Goal: Task Accomplishment & Management: Manage account settings

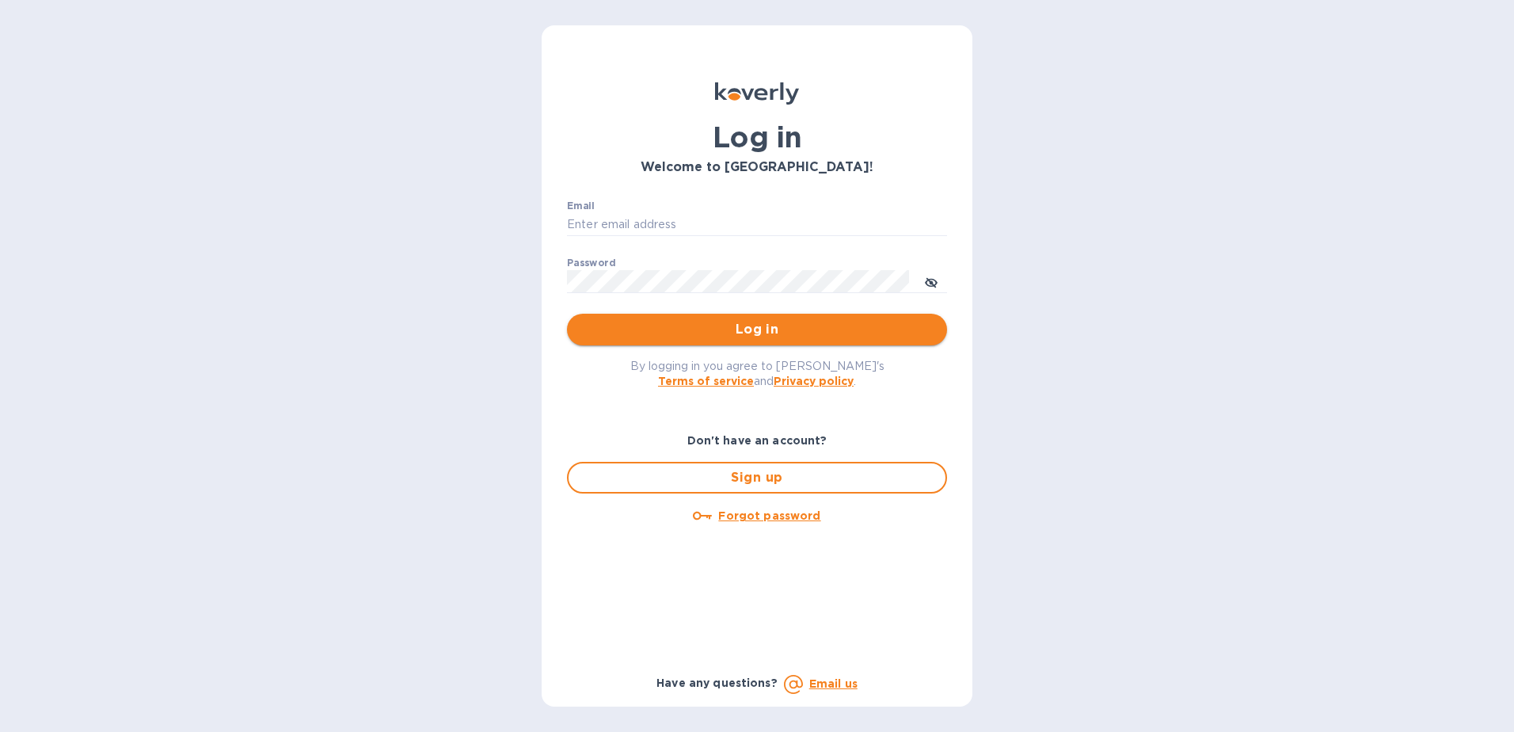
type input "frankpat@franmara.com"
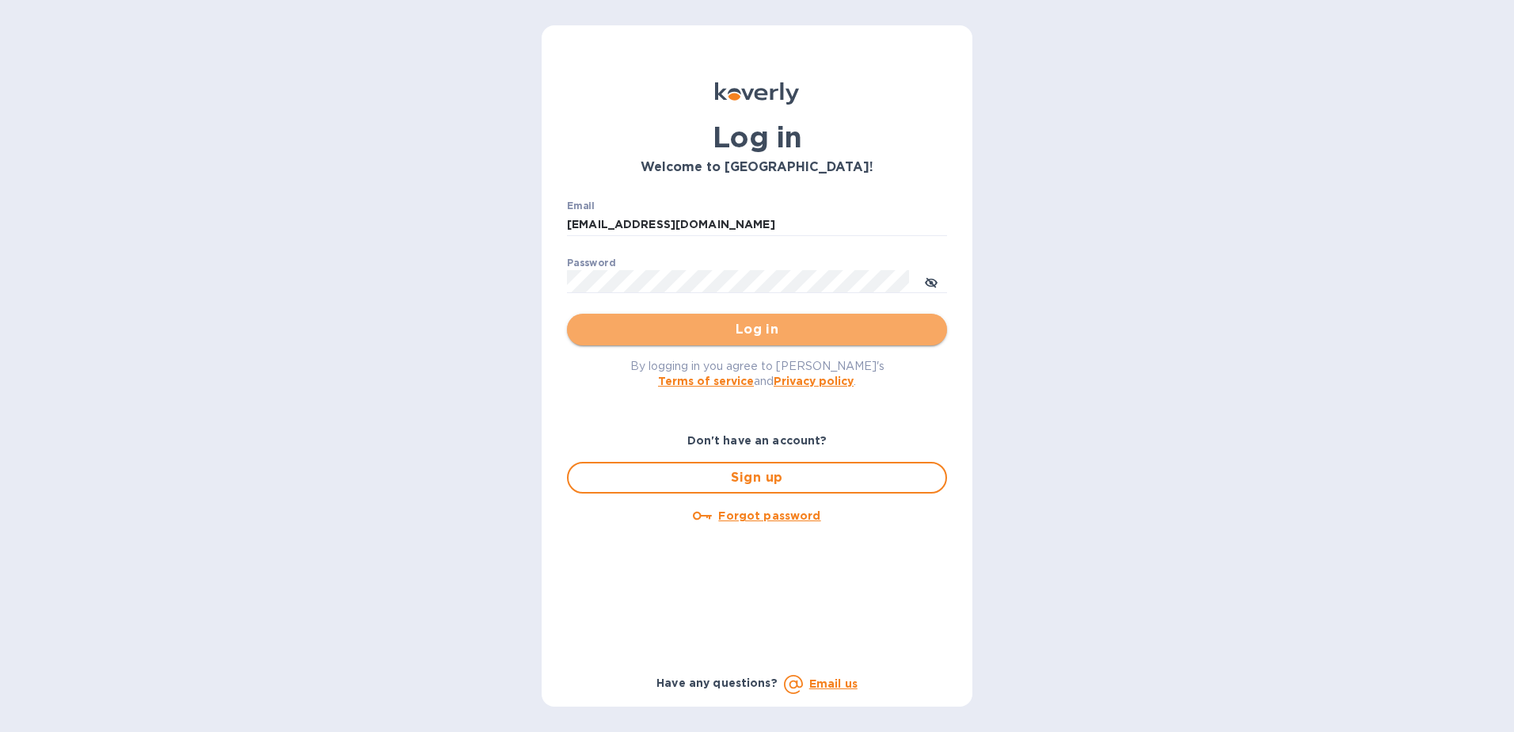
click at [740, 325] on span "Log in" at bounding box center [757, 329] width 355 height 19
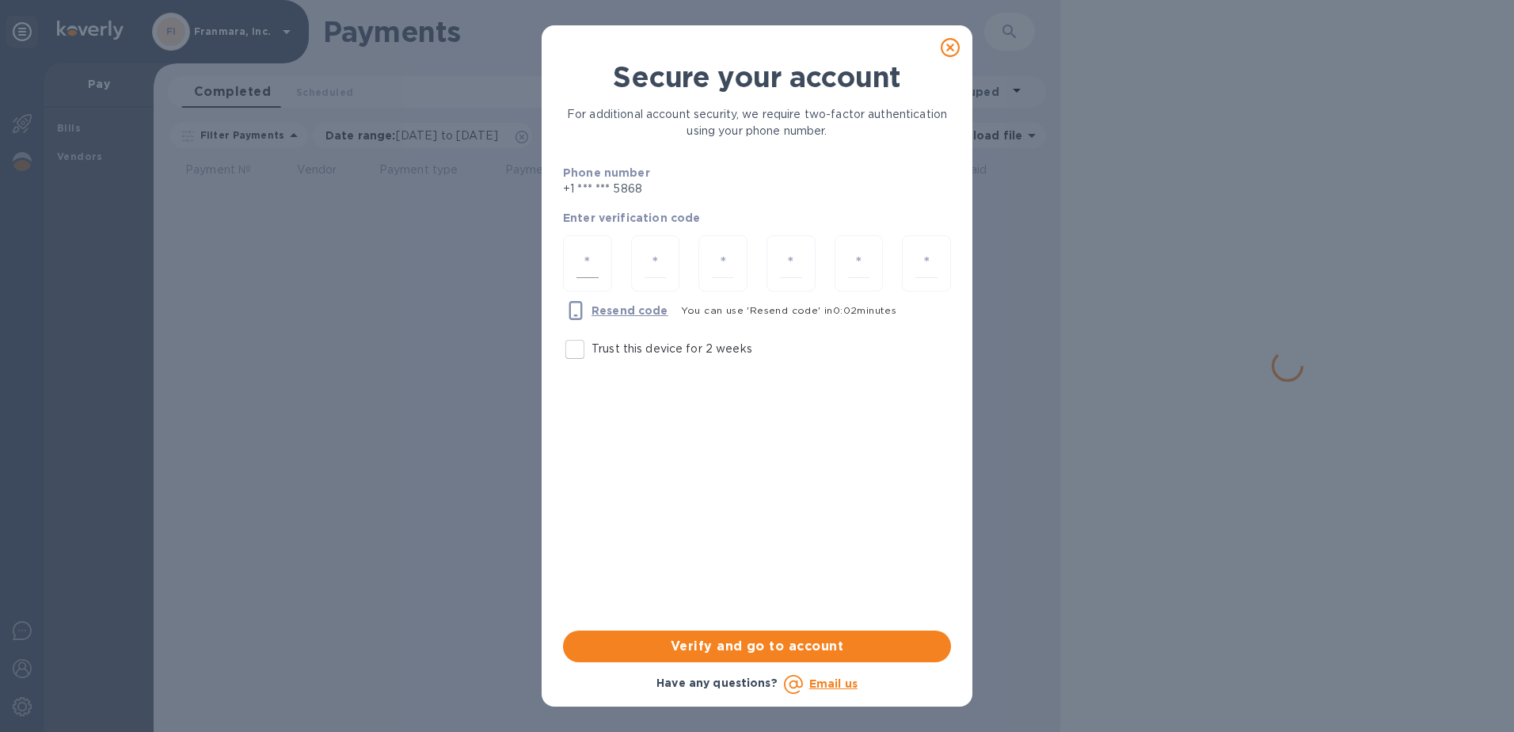
click at [571, 268] on div at bounding box center [587, 263] width 49 height 56
type input "8"
type input "4"
type input "9"
type input "6"
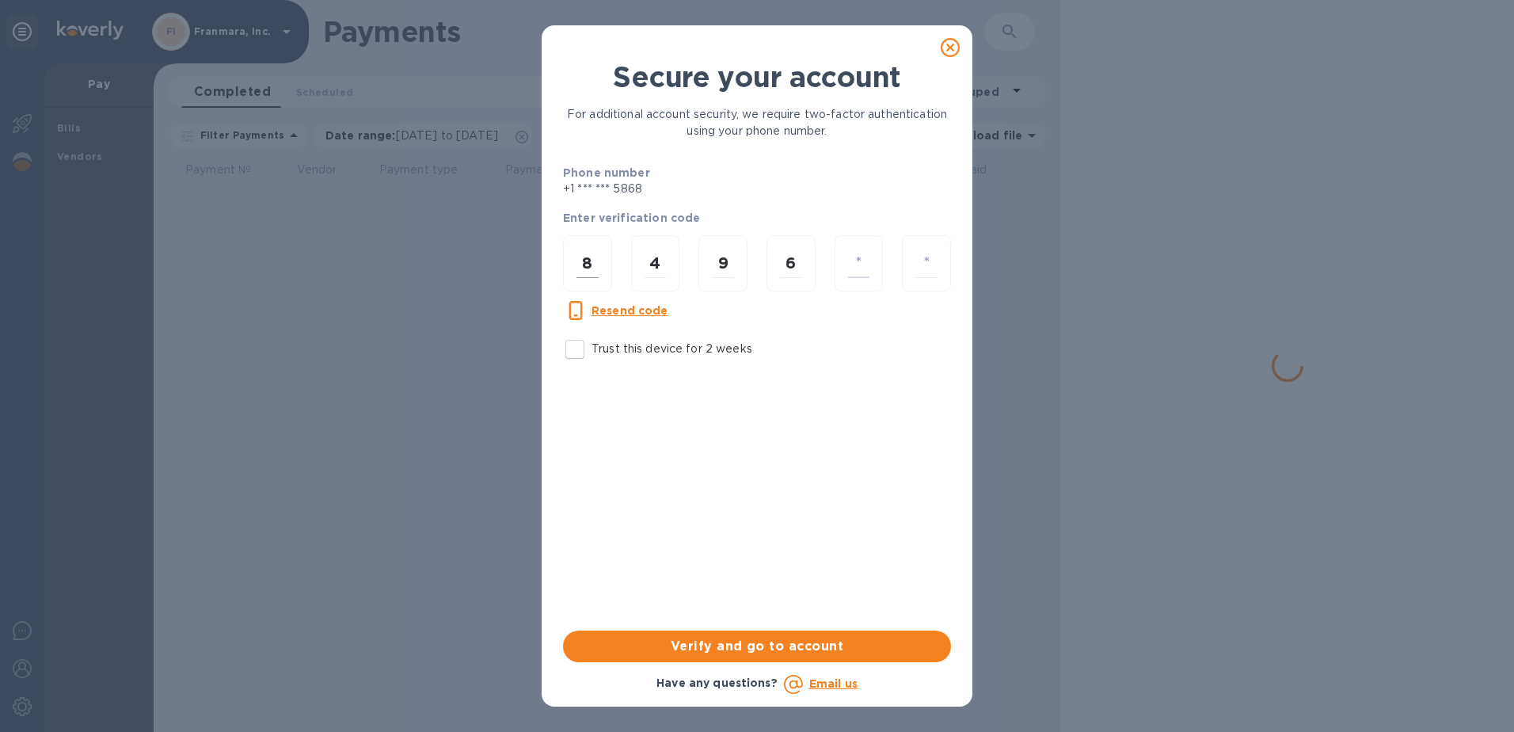
type input "8"
type input "2"
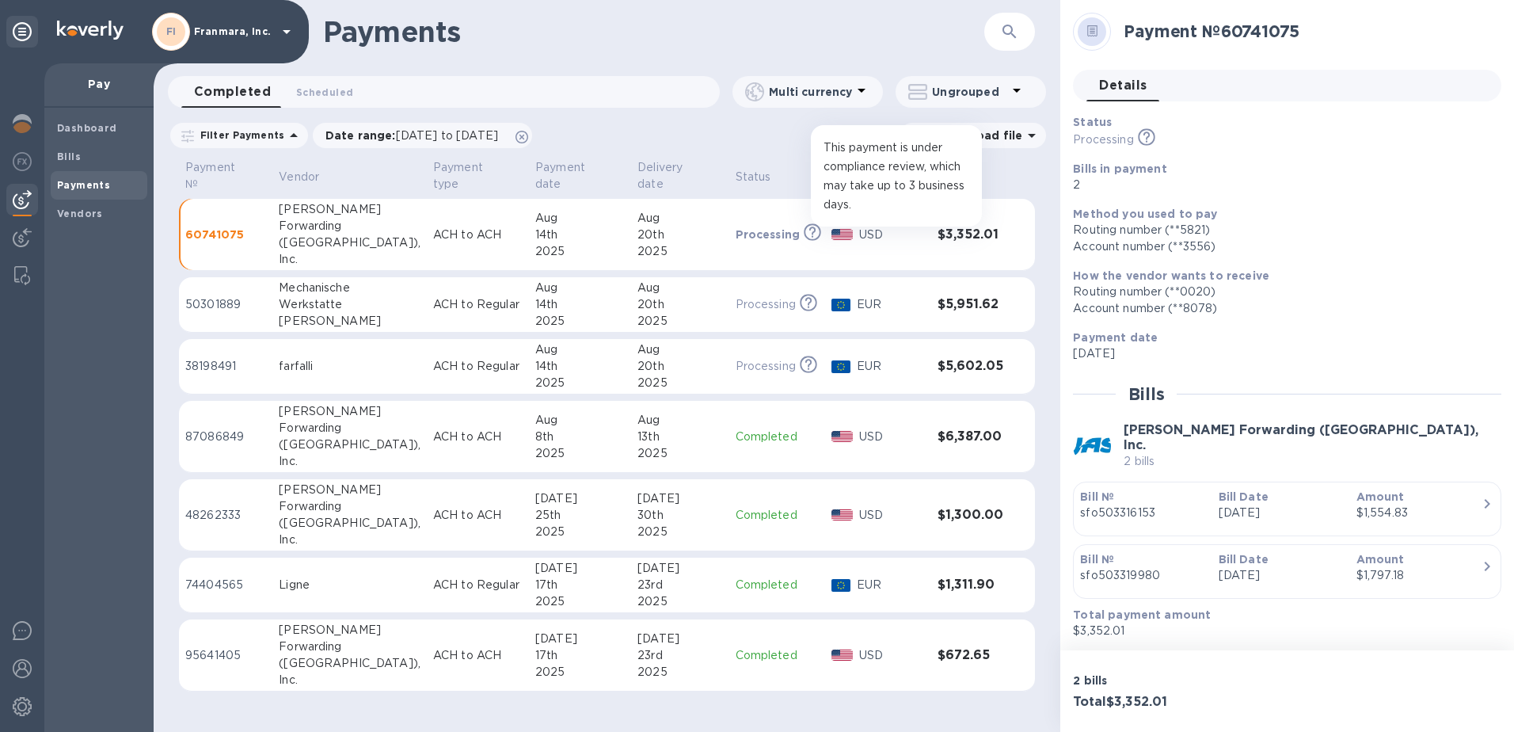
click at [804, 224] on icon at bounding box center [812, 232] width 17 height 17
